Goal: Navigation & Orientation: Find specific page/section

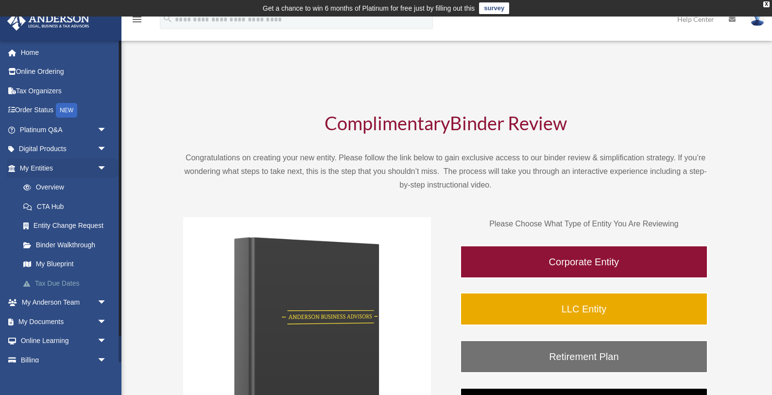
click at [67, 283] on link "Tax Due Dates" at bounding box center [68, 282] width 108 height 19
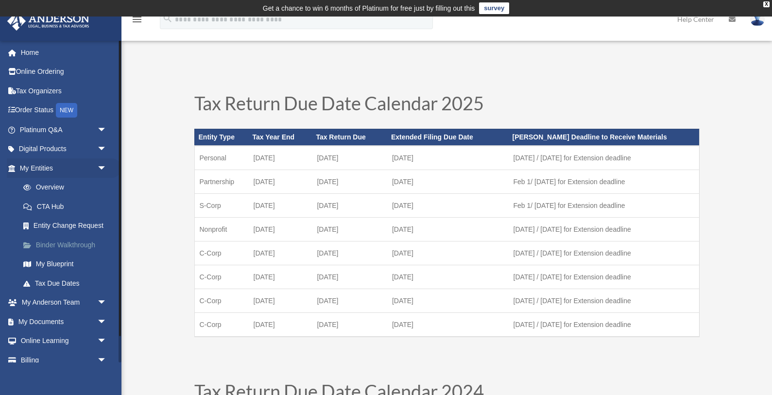
click at [71, 243] on link "Binder Walkthrough" at bounding box center [68, 244] width 108 height 19
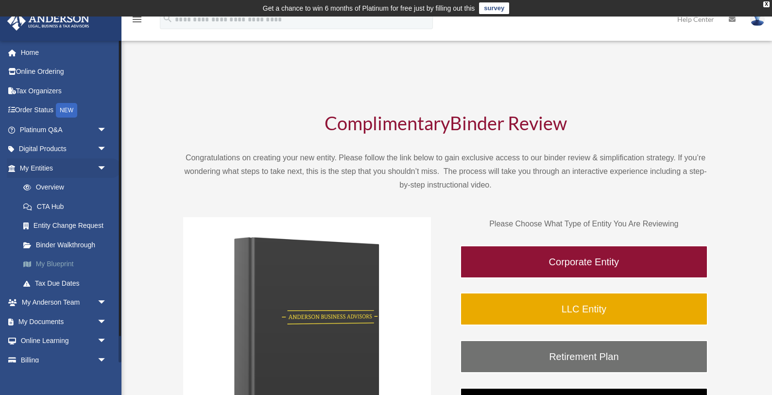
click at [64, 266] on link "My Blueprint" at bounding box center [68, 264] width 108 height 19
